Goal: Task Accomplishment & Management: Manage account settings

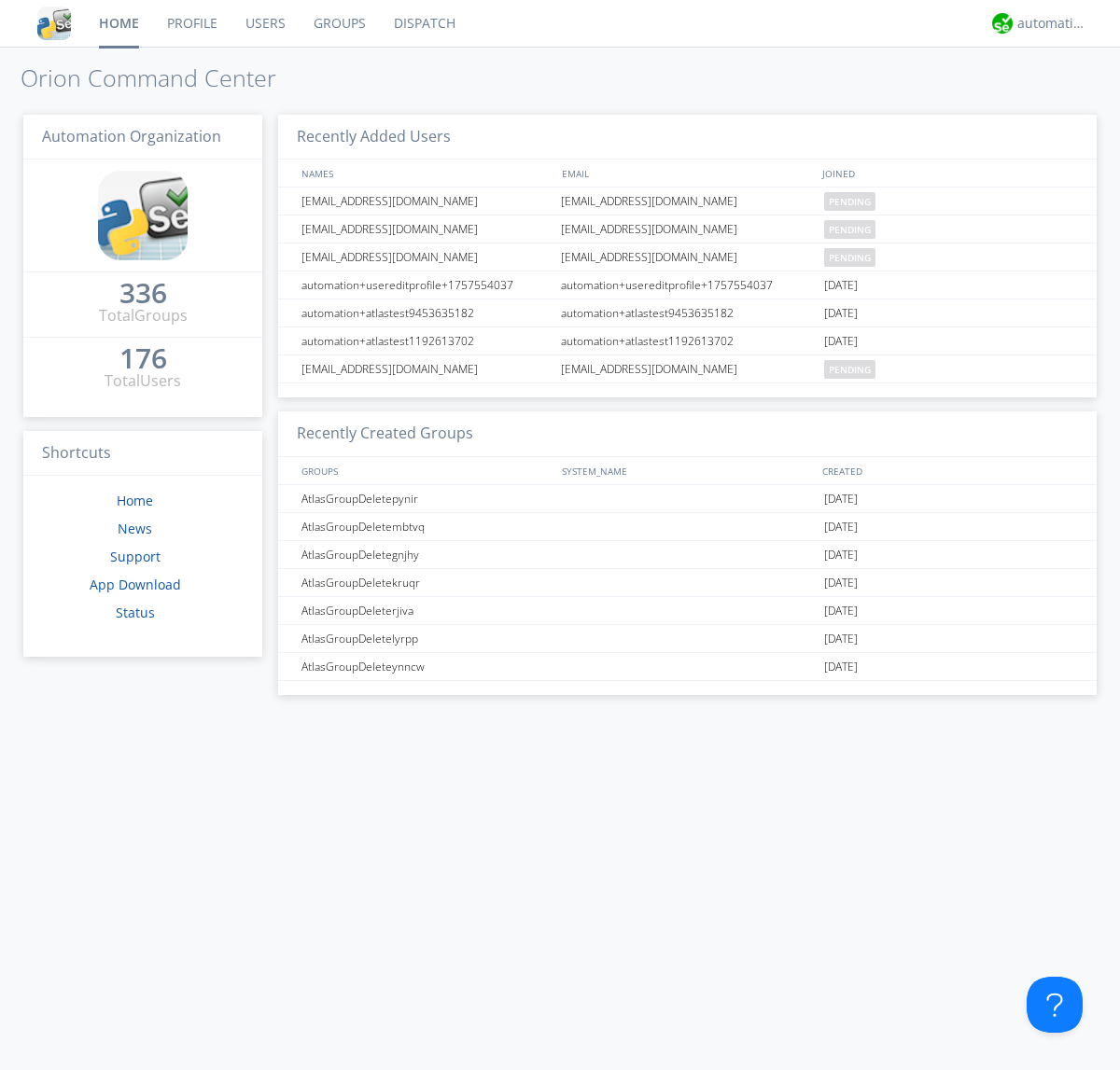
click at [264, 24] on link "Users" at bounding box center [265, 23] width 68 height 46
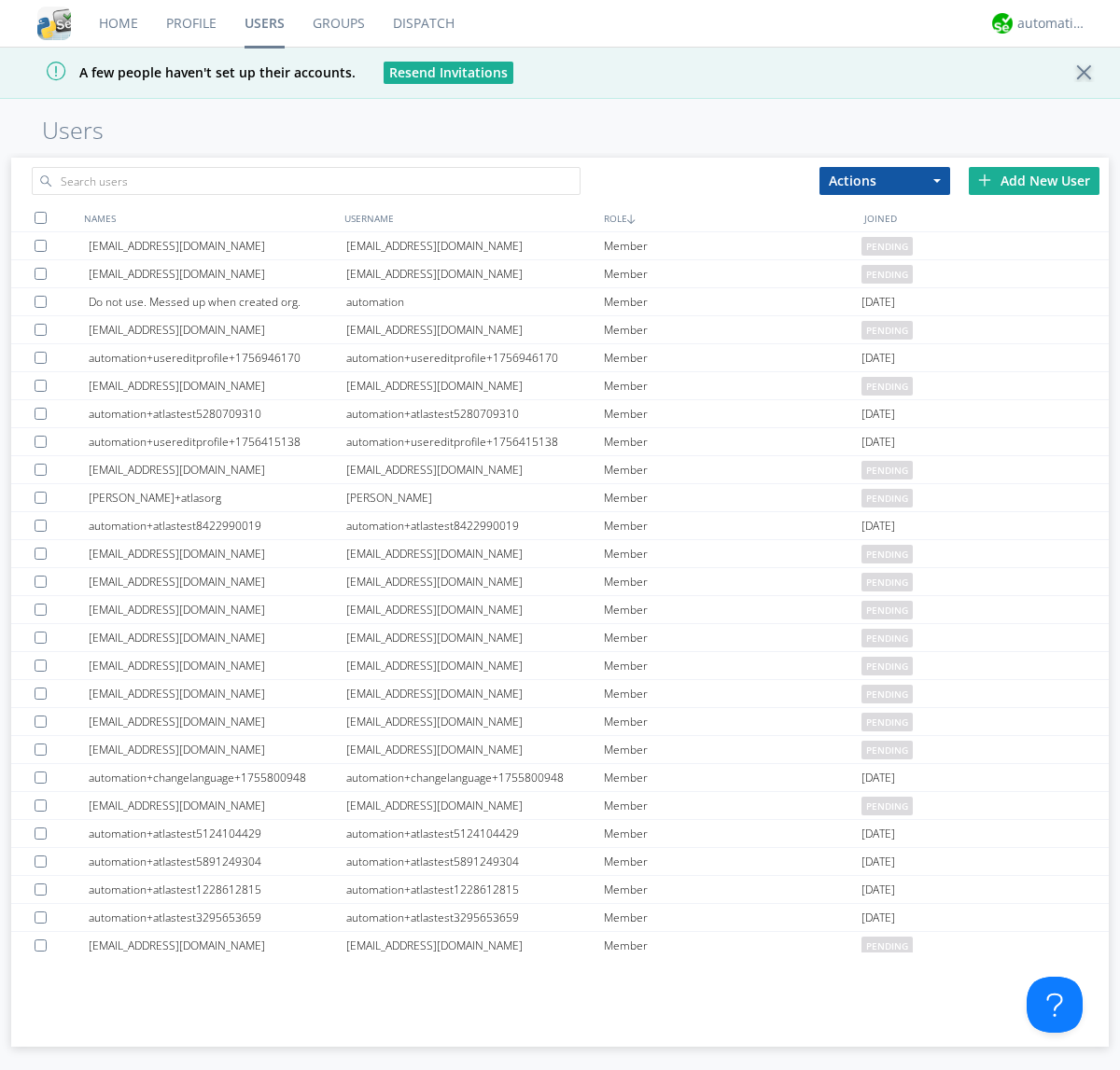
click at [1034, 180] on div "Add New User" at bounding box center [1033, 181] width 131 height 28
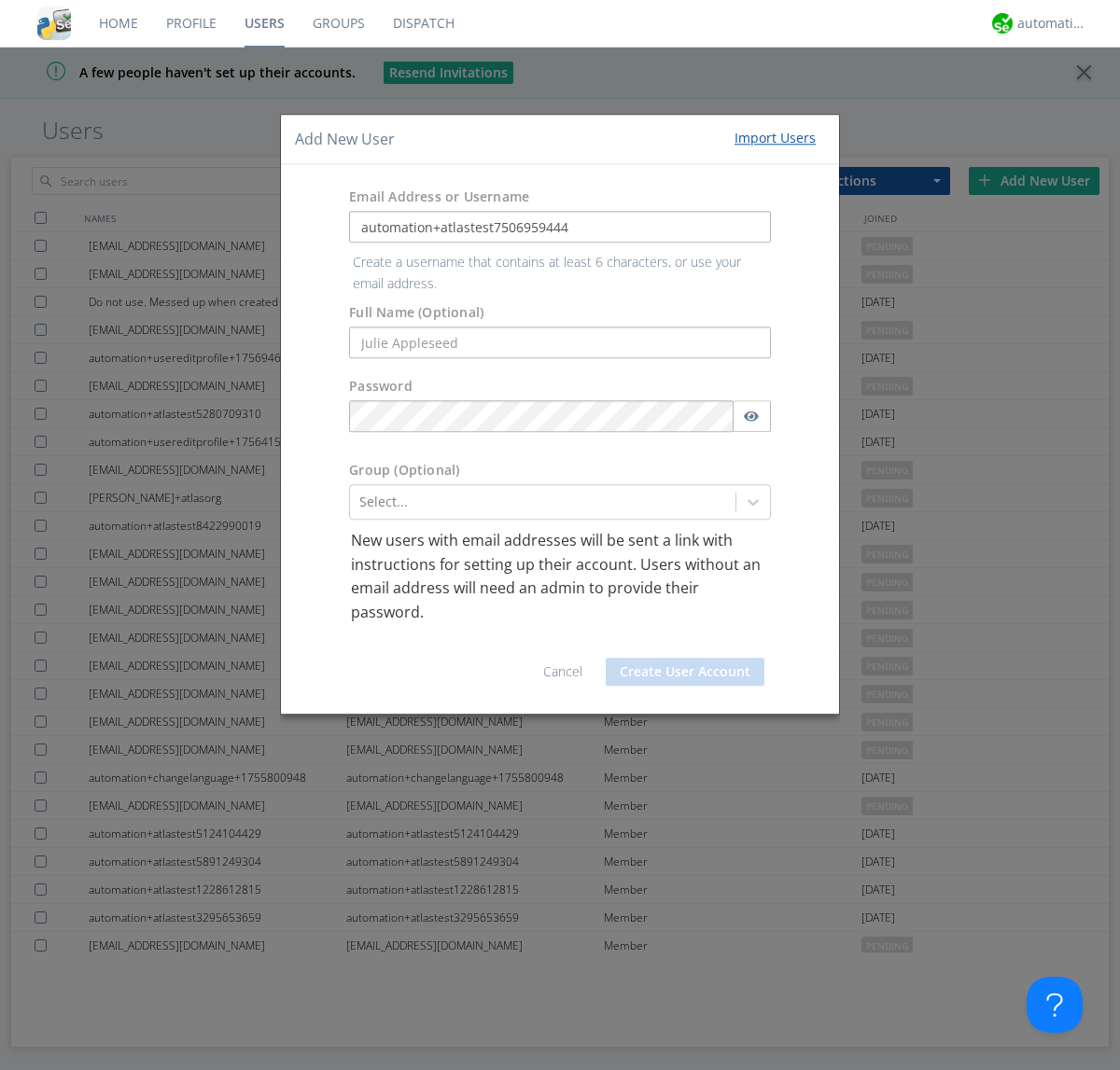
type input "automation+atlastest7506959444"
click at [685, 658] on button "Create User Account" at bounding box center [684, 672] width 158 height 28
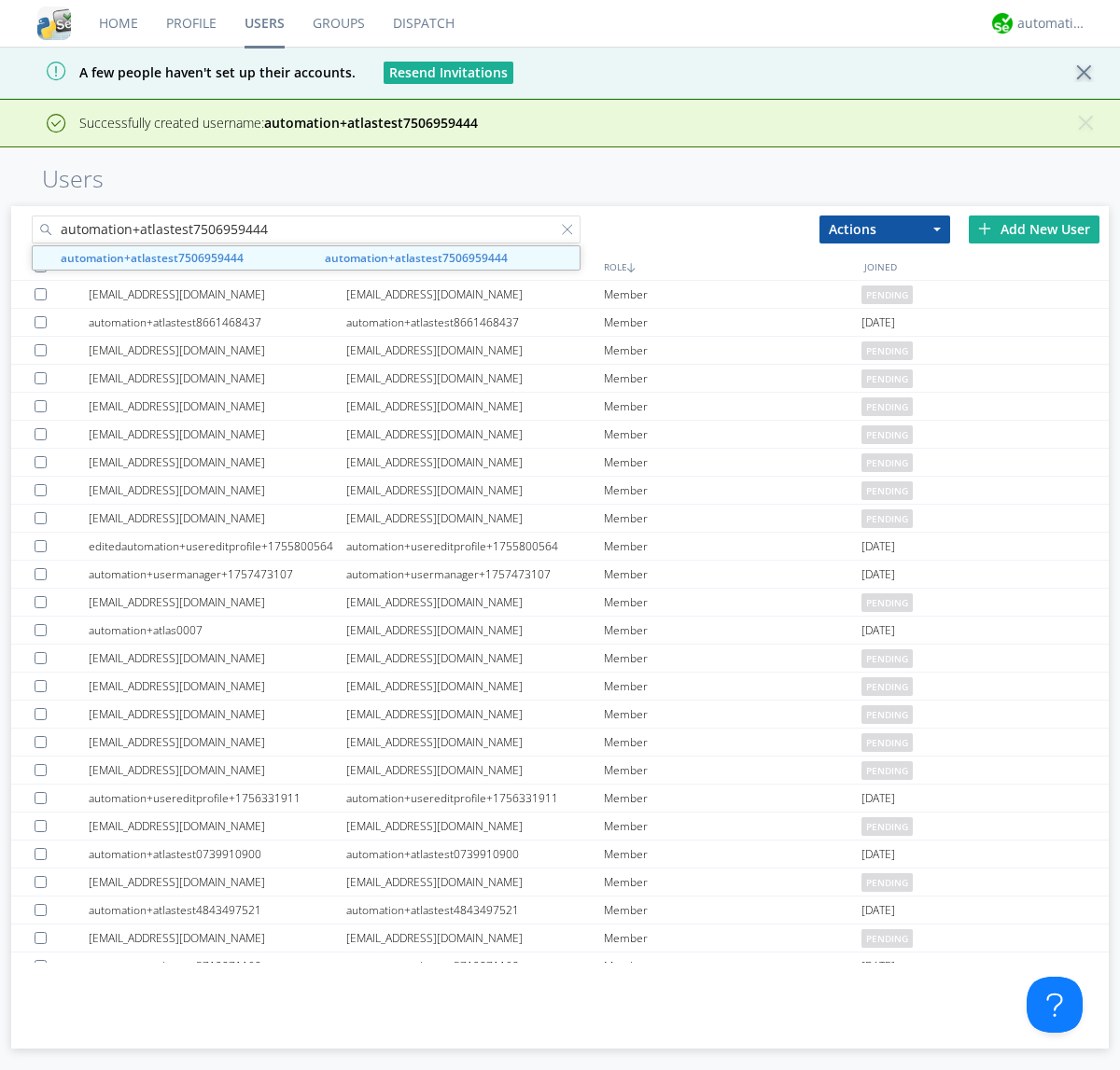
type input "automation+atlastest7506959444"
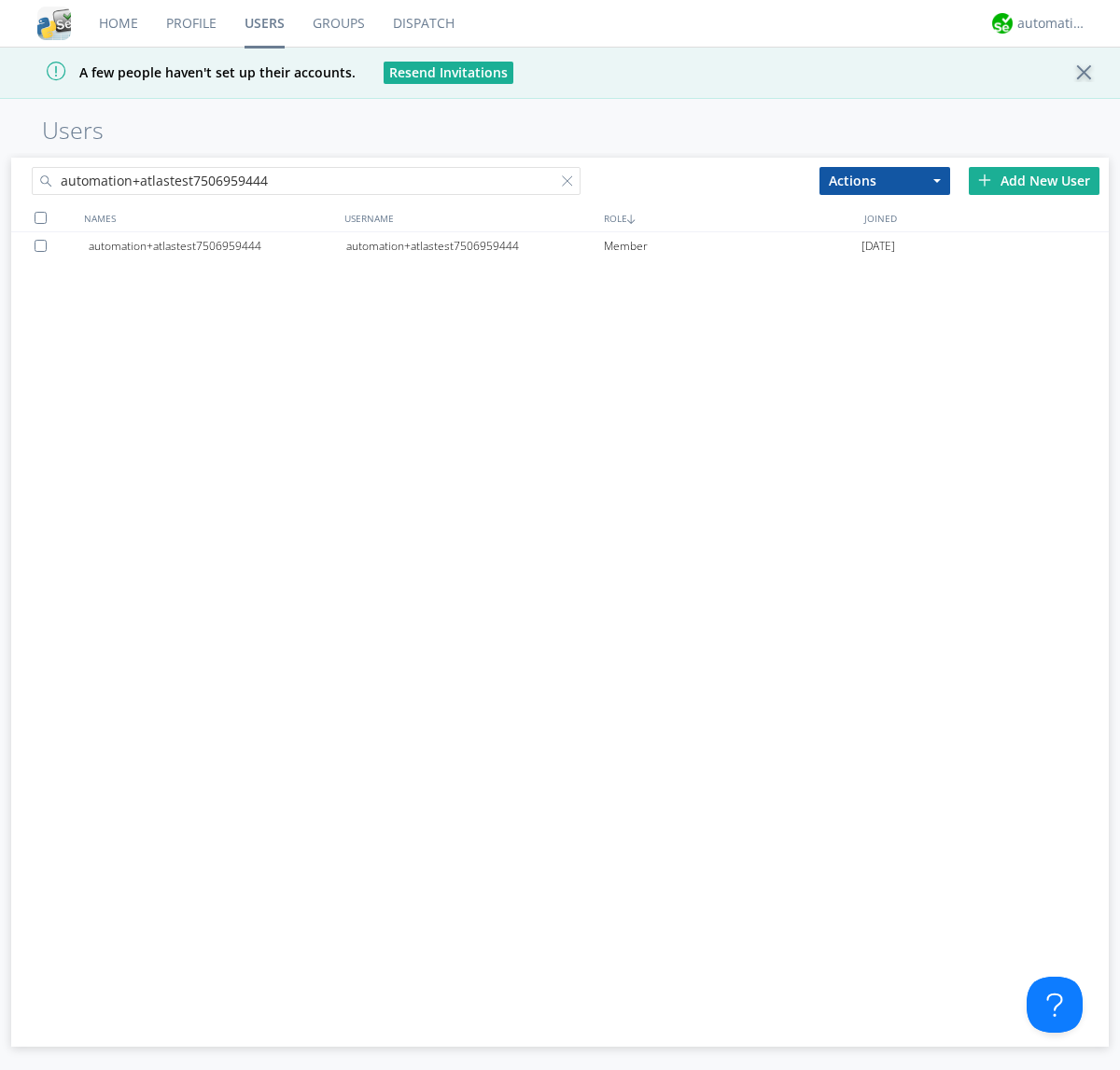
click at [44, 245] on div at bounding box center [44, 245] width 19 height 12
click at [884, 180] on button "Actions" at bounding box center [884, 181] width 131 height 28
click at [0, 0] on link "Edit Settings" at bounding box center [0, 0] width 0 height 0
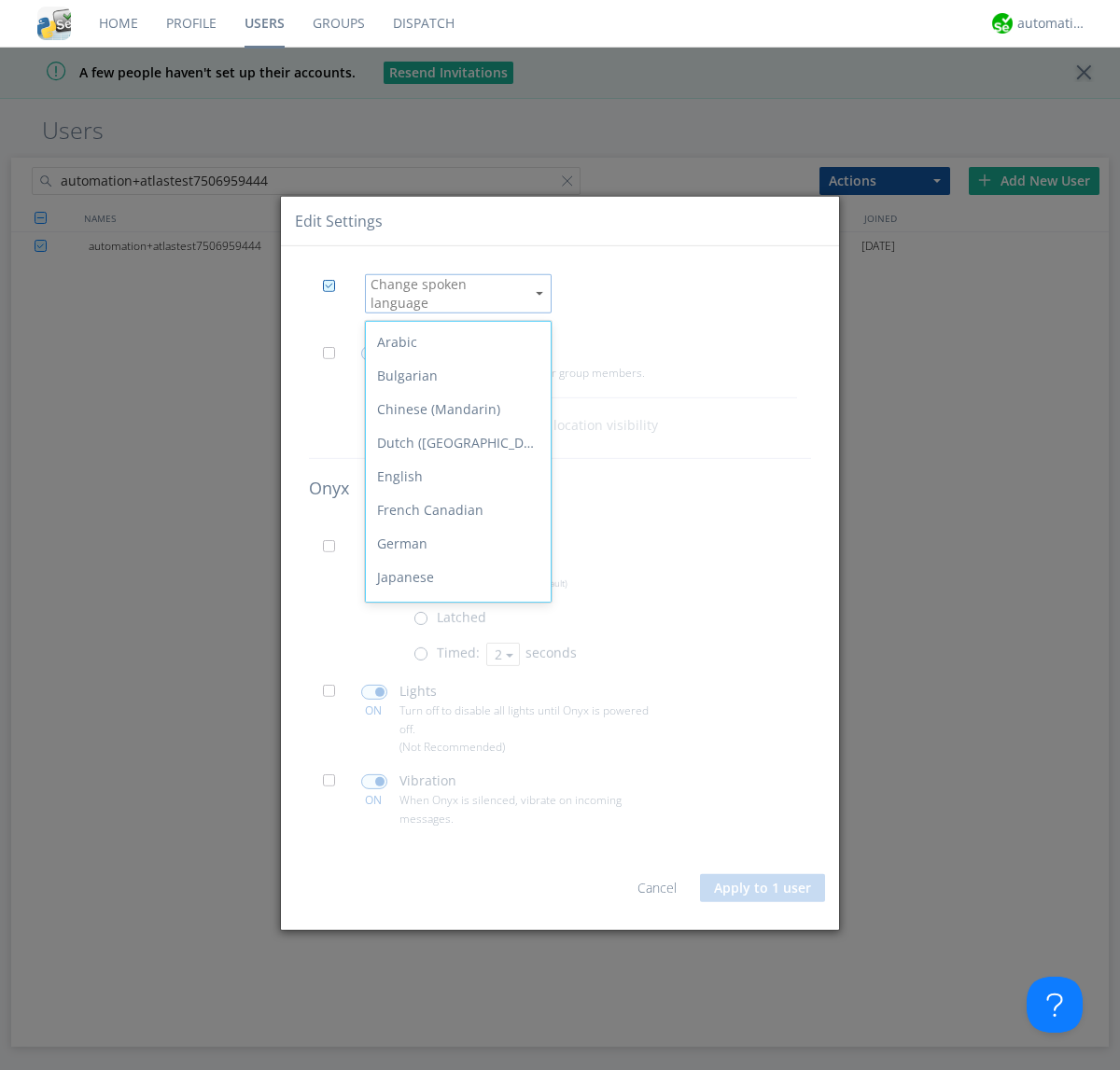
click at [453, 796] on div "Spanish" at bounding box center [458, 813] width 185 height 34
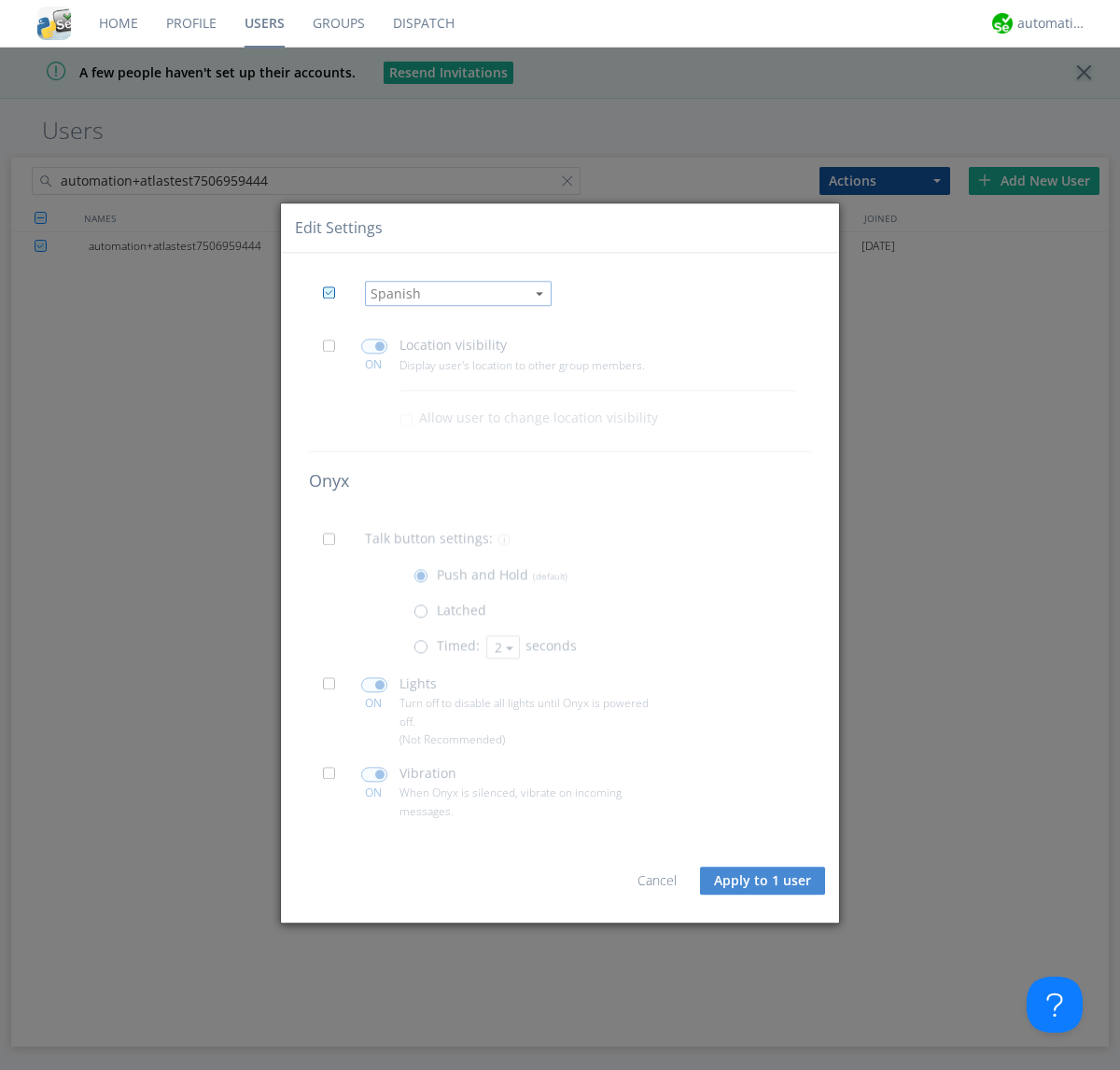
click at [764, 881] on button "Apply to 1 user" at bounding box center [762, 881] width 125 height 28
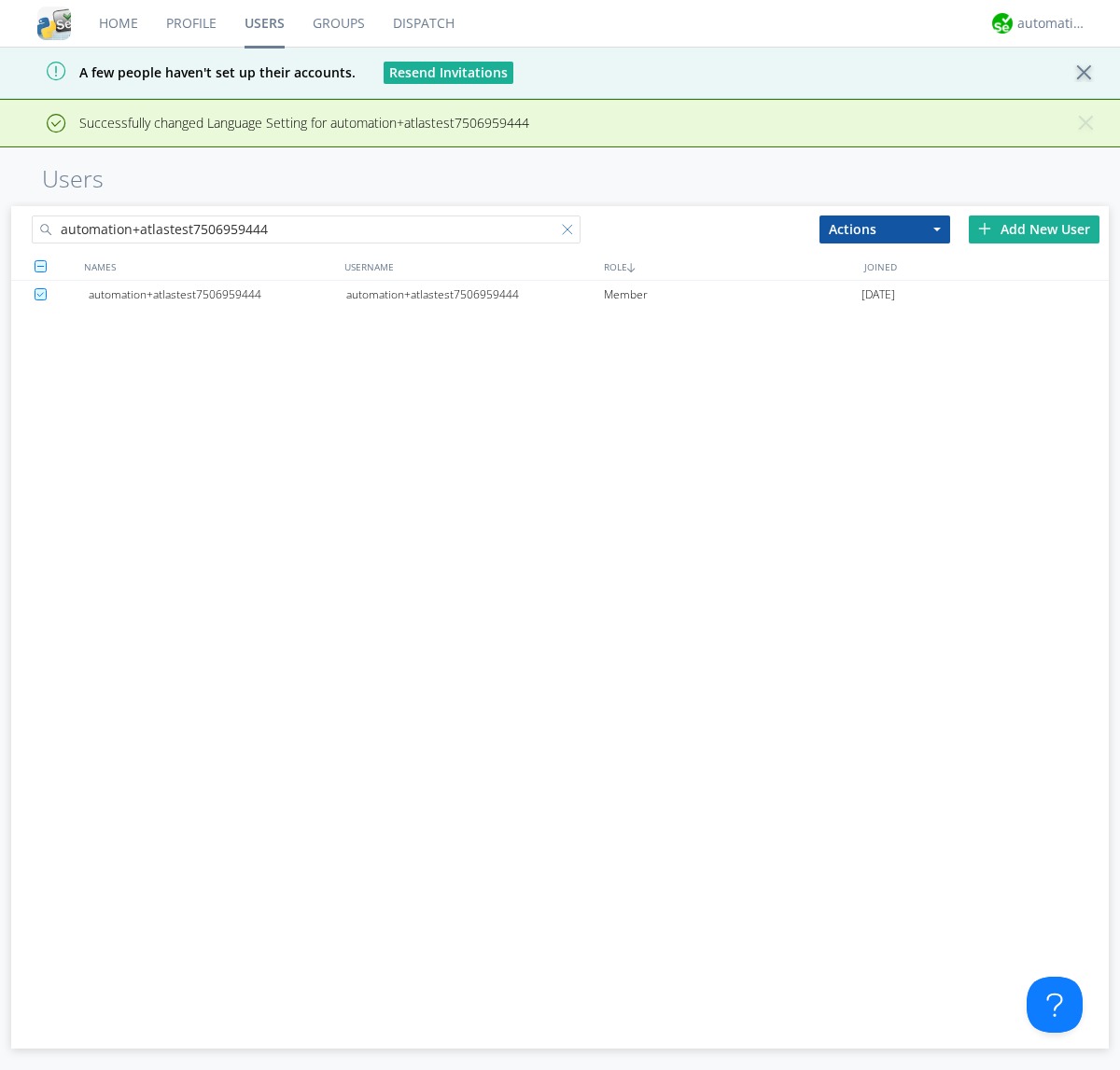
click at [571, 232] on div at bounding box center [571, 234] width 19 height 19
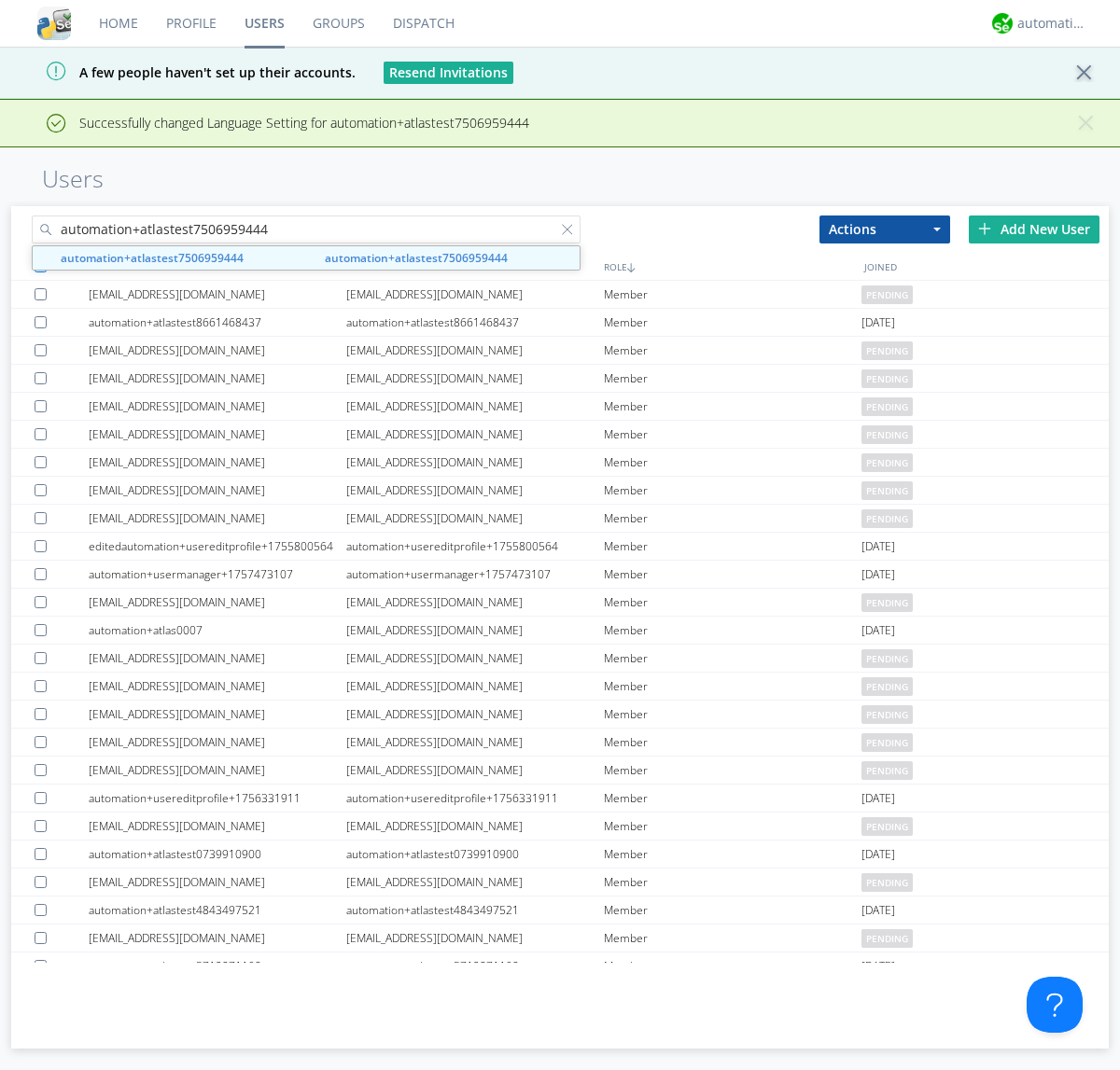
type input "automation+atlastest7506959444"
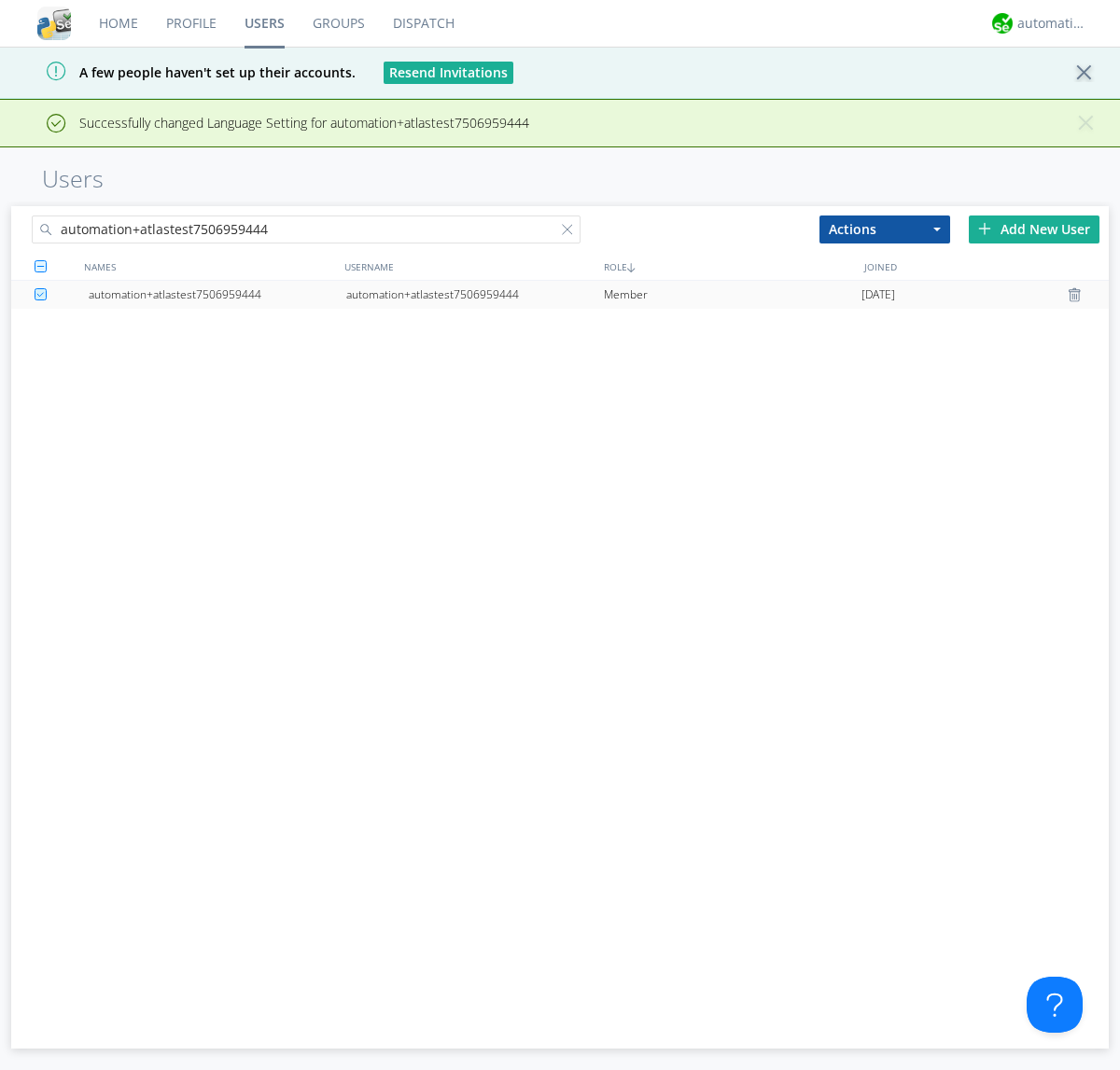
click at [474, 294] on div "automation+atlastest7506959444" at bounding box center [474, 295] width 257 height 28
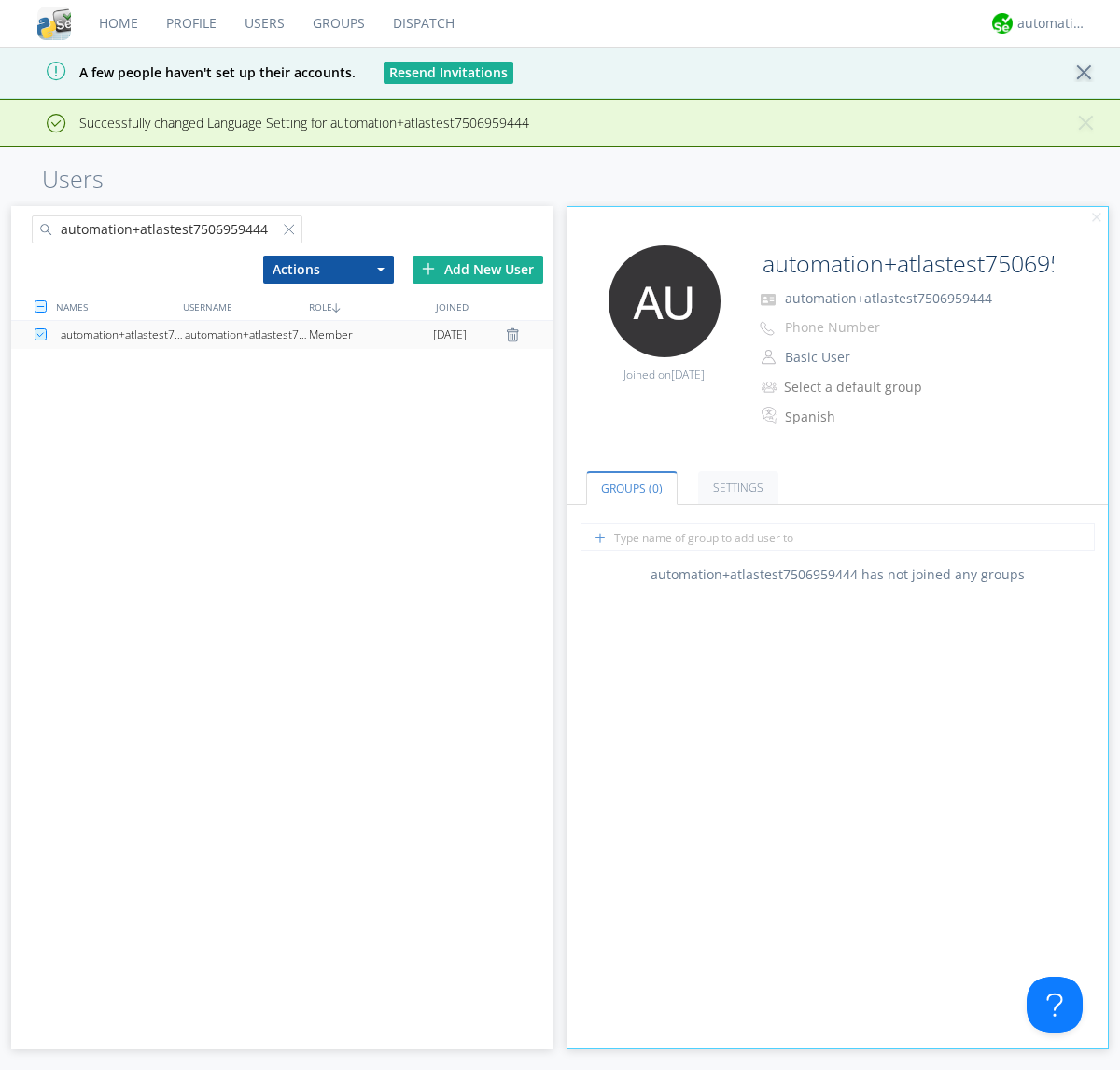
click at [735, 471] on link "Settings" at bounding box center [737, 487] width 80 height 33
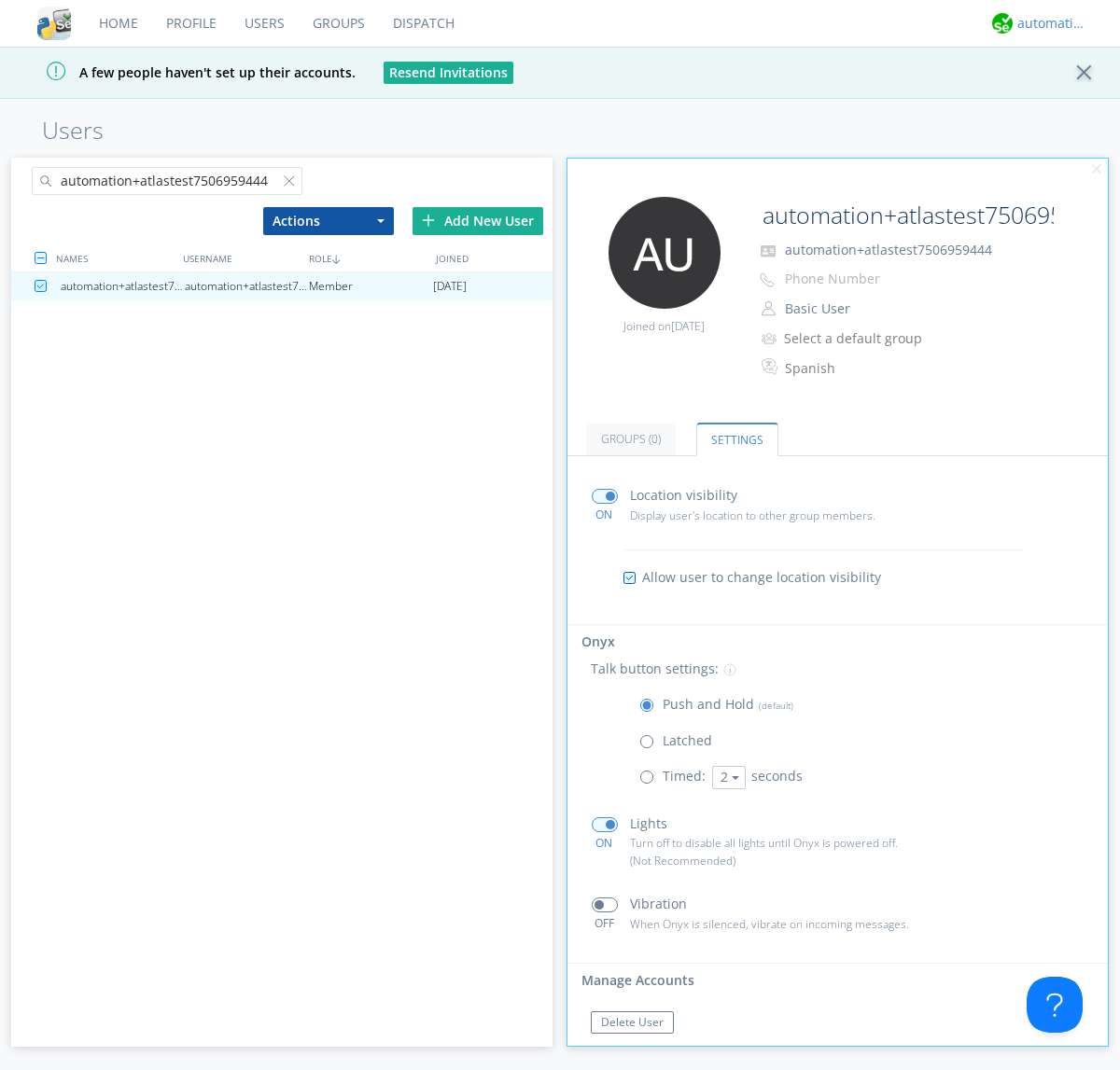
click at [1047, 24] on div "automation+atlas" at bounding box center [1052, 24] width 70 height 19
